Goal: Information Seeking & Learning: Learn about a topic

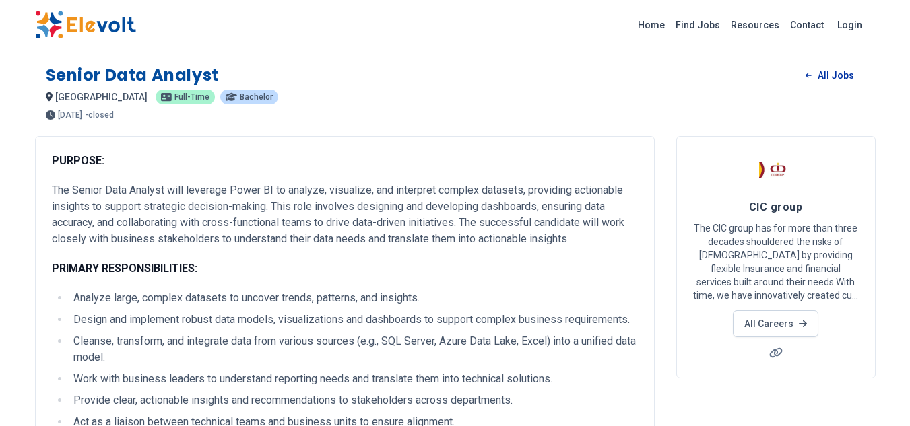
click at [834, 71] on link "All Jobs" at bounding box center [829, 75] width 69 height 20
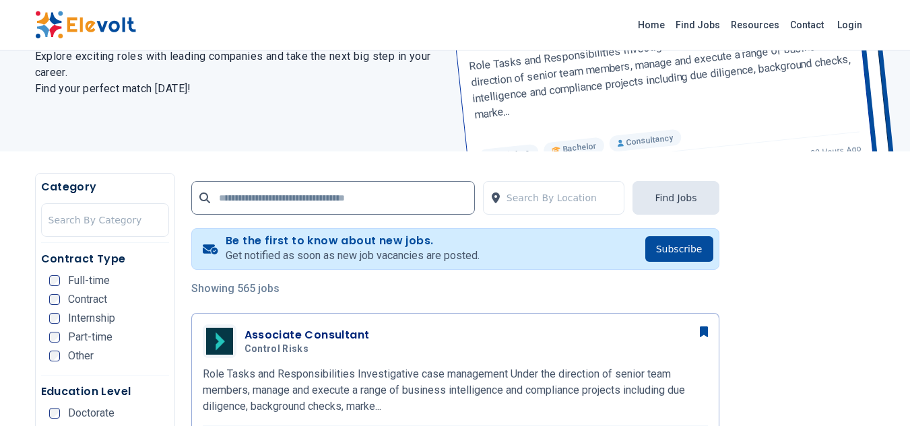
scroll to position [179, 0]
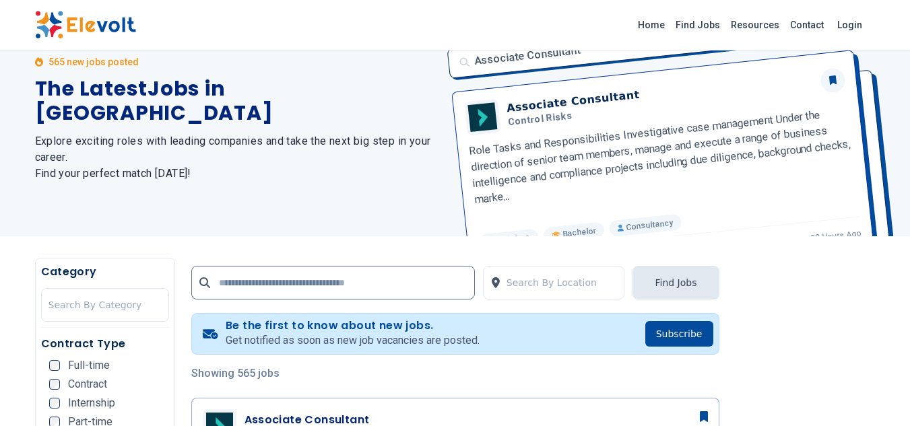
scroll to position [135, 0]
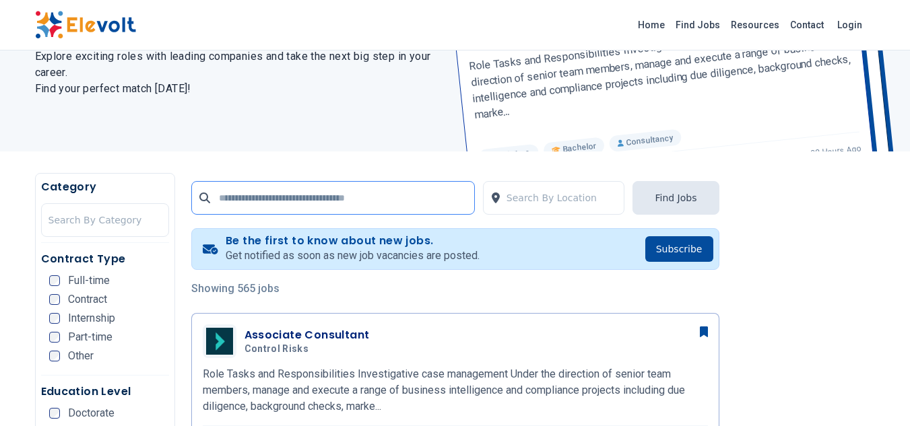
click at [252, 206] on input "text" at bounding box center [333, 198] width 284 height 34
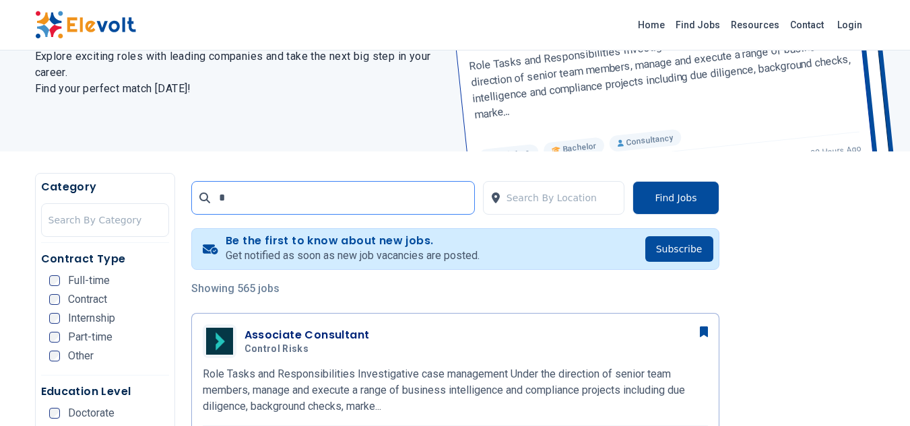
scroll to position [0, 0]
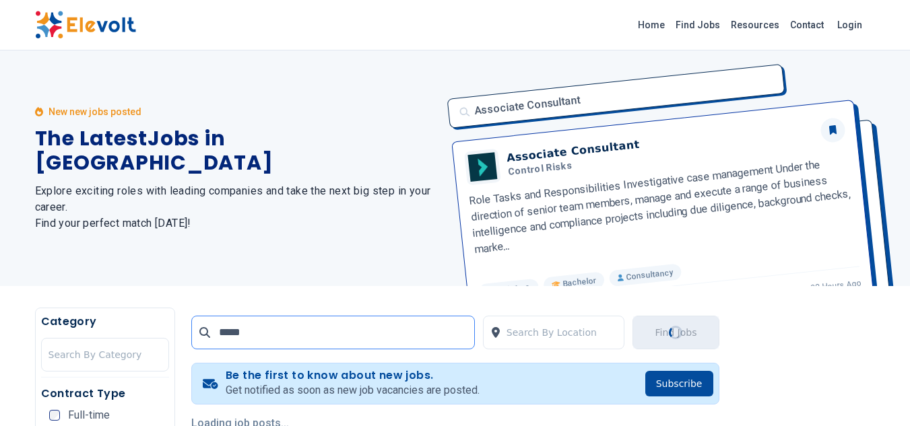
type input "**********"
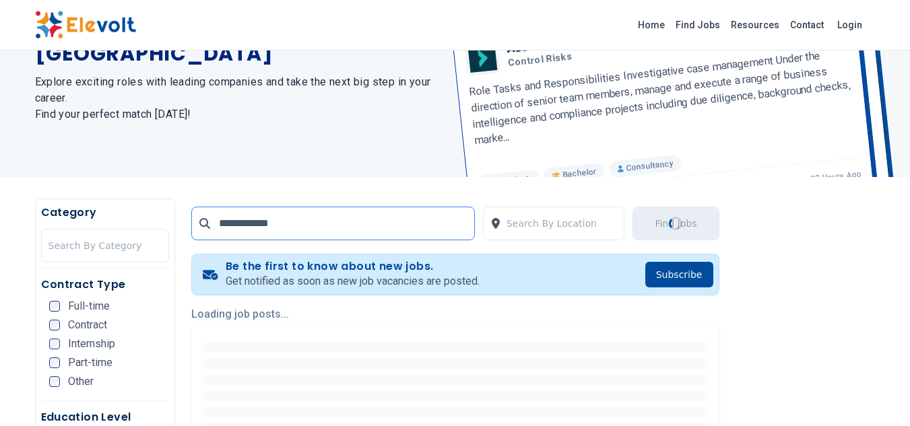
scroll to position [147, 0]
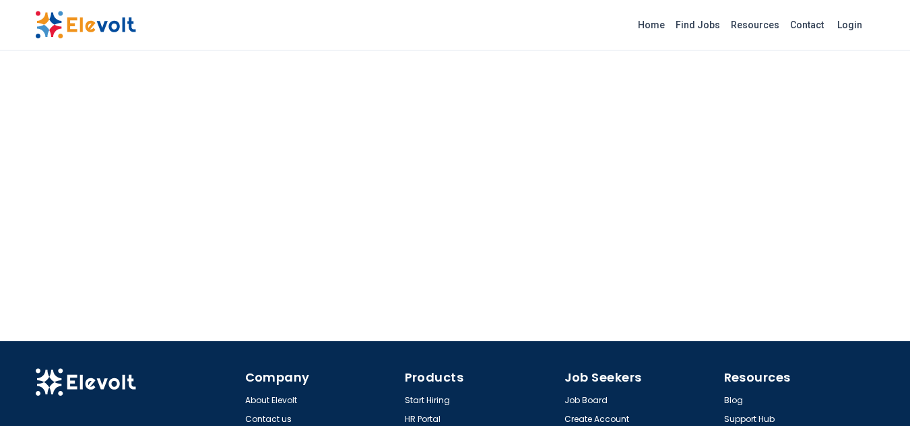
scroll to position [1456, 0]
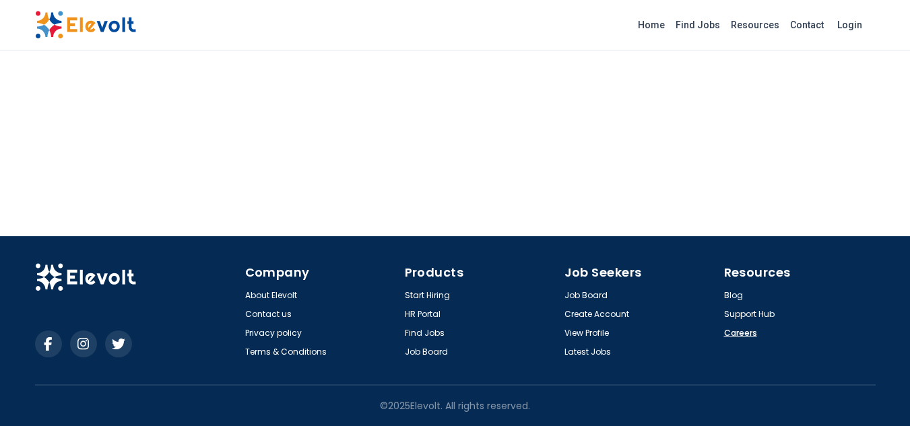
click at [741, 333] on link "Careers" at bounding box center [740, 333] width 33 height 11
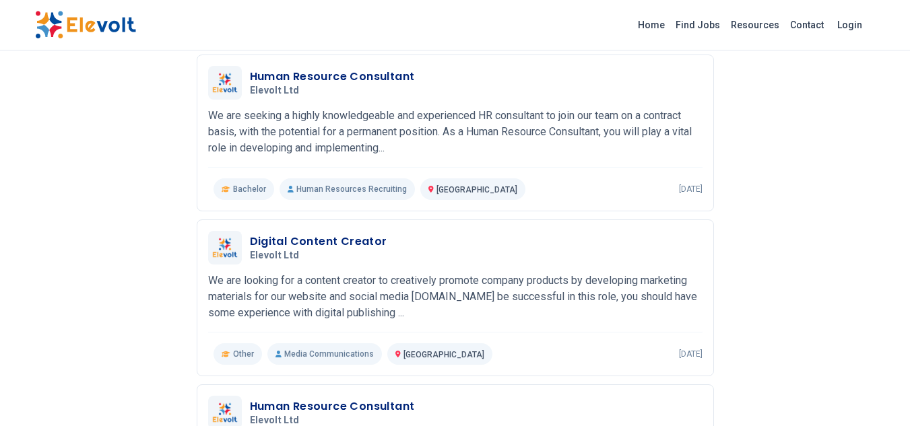
scroll to position [337, 0]
